Goal: Check status: Check status

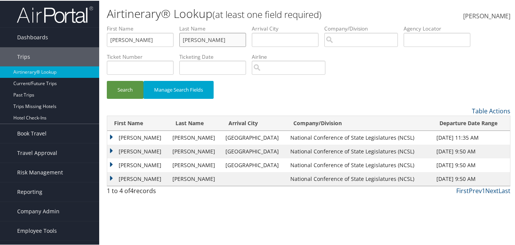
click at [198, 41] on input "[PERSON_NAME]" at bounding box center [212, 39] width 67 height 14
type input "o"
type input "xu"
drag, startPoint x: 116, startPoint y: 35, endPoint x: 96, endPoint y: 41, distance: 21.1
click at [96, 38] on div "Dashboards AirPortal 360™ (Manager) AirPortal 360™ (Agent) My Travel Dashboard …" at bounding box center [259, 122] width 518 height 245
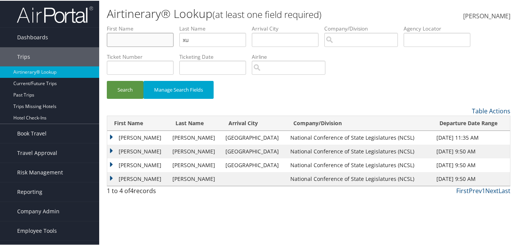
click at [107, 80] on button "Search" at bounding box center [125, 89] width 37 height 18
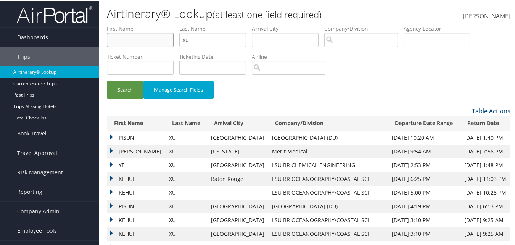
click at [133, 43] on input "text" at bounding box center [140, 39] width 67 height 14
type input "t"
type input "pisun"
click at [111, 137] on td "PISUN" at bounding box center [136, 137] width 58 height 14
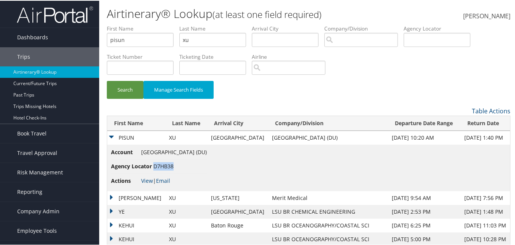
drag, startPoint x: 175, startPoint y: 167, endPoint x: 154, endPoint y: 167, distance: 21.0
click at [154, 167] on li "Agency Locator D7HB38" at bounding box center [159, 166] width 96 height 14
copy span "D7HB38"
click at [149, 180] on link "View" at bounding box center [147, 179] width 12 height 7
drag, startPoint x: 297, startPoint y: 137, endPoint x: 251, endPoint y: 138, distance: 45.4
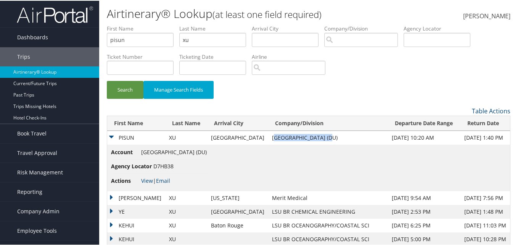
click at [268, 138] on td "[GEOGRAPHIC_DATA] (DU)" at bounding box center [328, 137] width 120 height 14
copy td "niversity of [GEOGRAPHIC_DATA]"
drag, startPoint x: 252, startPoint y: 140, endPoint x: 282, endPoint y: 139, distance: 29.8
click at [268, 139] on td "[GEOGRAPHIC_DATA] (DU)" at bounding box center [328, 137] width 120 height 14
click at [297, 140] on td "[GEOGRAPHIC_DATA] (DU)" at bounding box center [328, 137] width 120 height 14
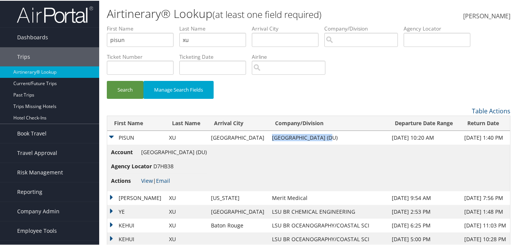
drag, startPoint x: 297, startPoint y: 137, endPoint x: 248, endPoint y: 137, distance: 48.9
click at [268, 137] on td "[GEOGRAPHIC_DATA] (DU)" at bounding box center [328, 137] width 120 height 14
copy td "[GEOGRAPHIC_DATA]"
